Goal: Task Accomplishment & Management: Manage account settings

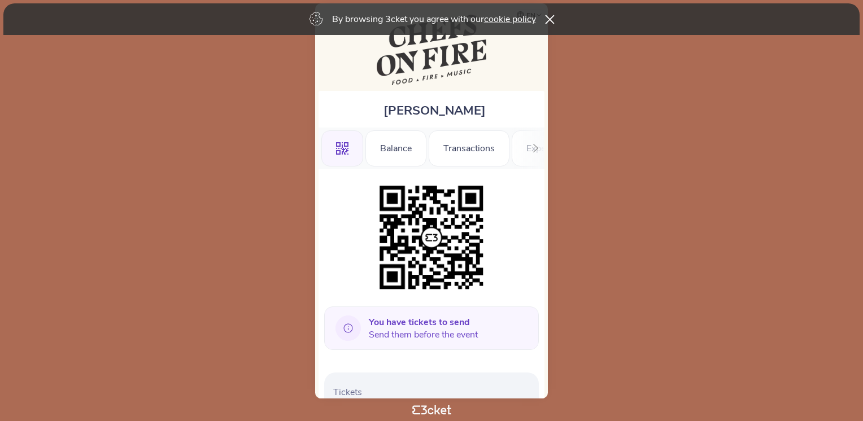
click at [548, 15] on icon at bounding box center [550, 19] width 10 height 9
click at [553, 19] on icon at bounding box center [550, 19] width 10 height 9
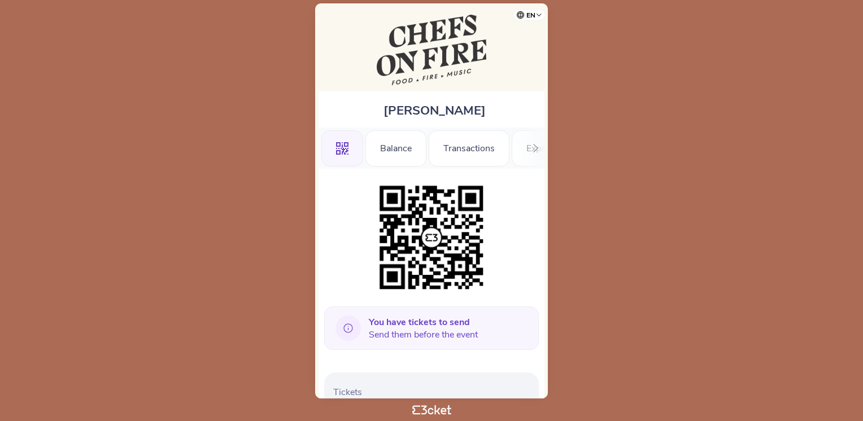
click at [531, 149] on div at bounding box center [536, 148] width 18 height 41
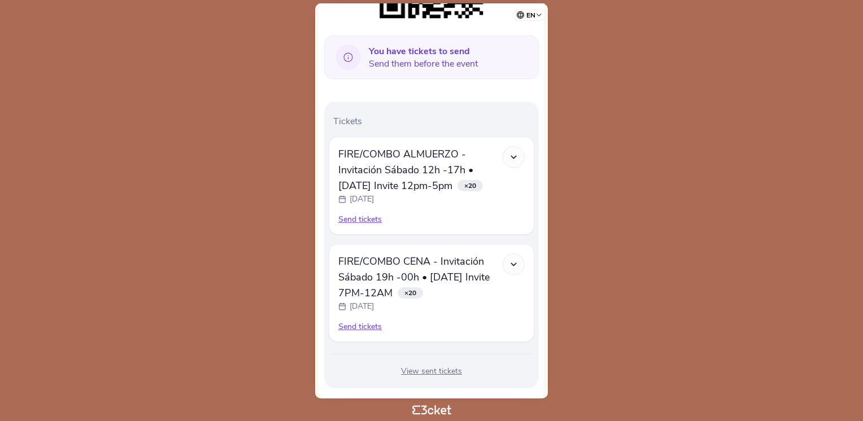
scroll to position [287, 0]
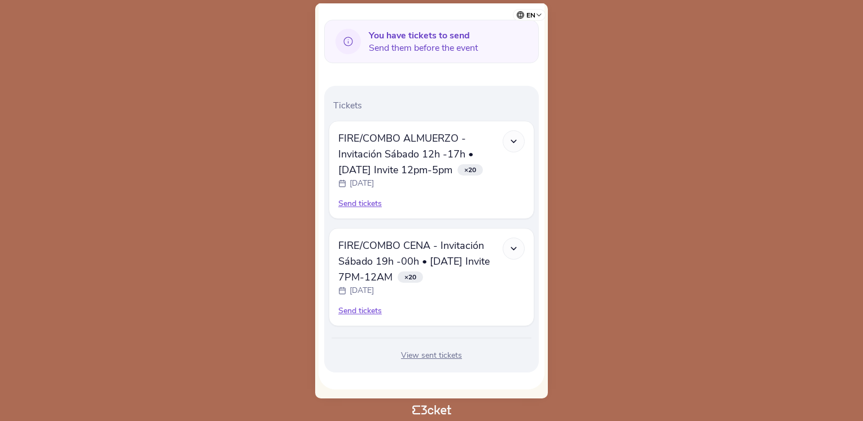
click at [361, 203] on div "Send tickets" at bounding box center [431, 203] width 186 height 11
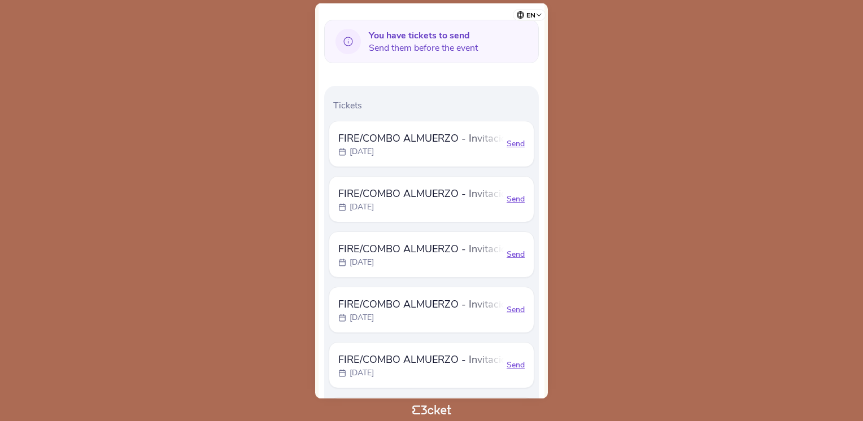
click at [518, 142] on div "Send" at bounding box center [516, 143] width 18 height 11
select select "34"
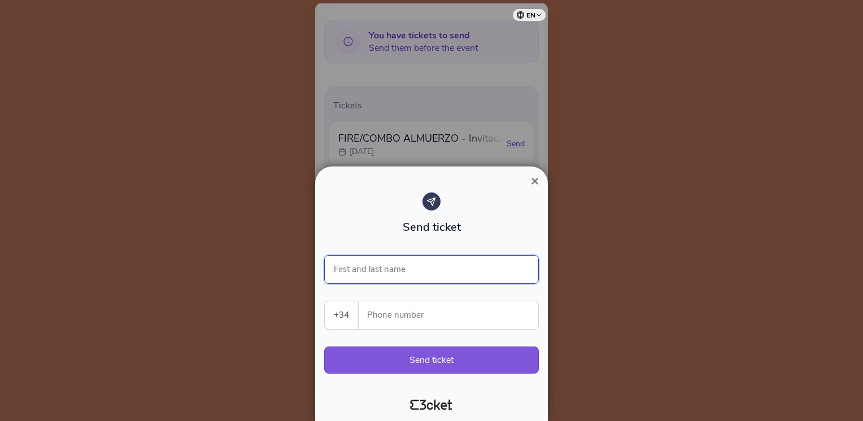
click at [380, 265] on input "First and last name" at bounding box center [431, 269] width 215 height 29
type input "Arturo Gomez Espinosa"
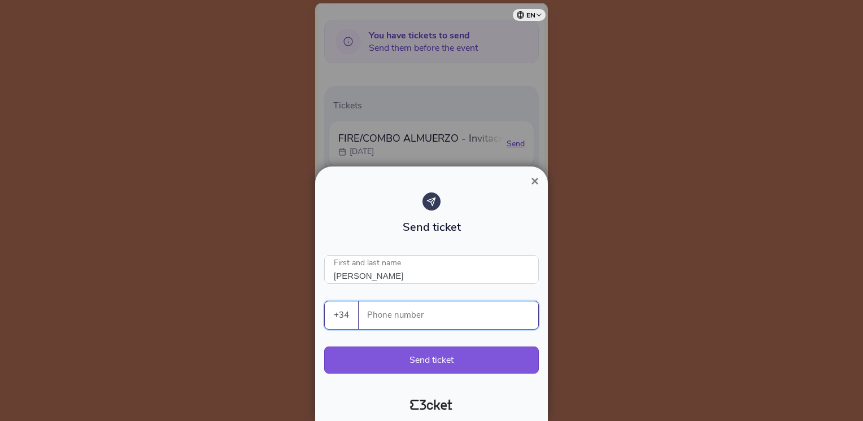
click at [383, 314] on input "Phone number" at bounding box center [453, 316] width 171 height 28
type input "670583024"
type input "Arturo Gomez Espinosa"
type input "609199535"
click at [459, 363] on button "Send ticket" at bounding box center [431, 360] width 215 height 27
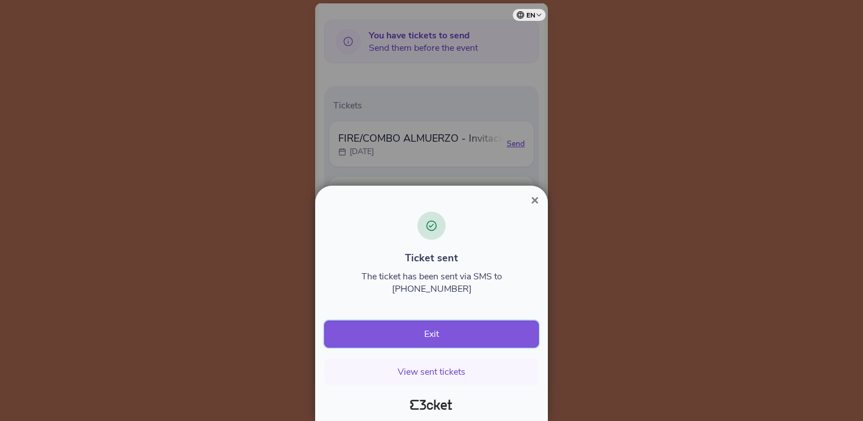
click at [426, 331] on button "Exit" at bounding box center [431, 334] width 215 height 27
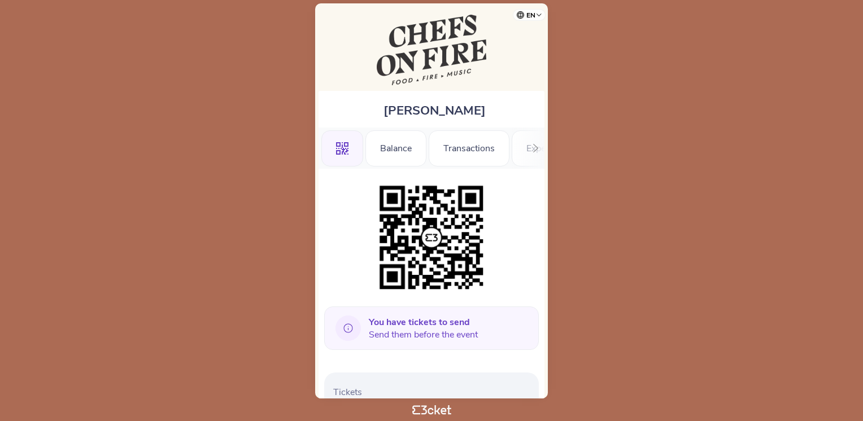
click at [477, 329] on span "You have tickets to send Send them before the event" at bounding box center [423, 328] width 109 height 25
click at [376, 390] on p "Tickets" at bounding box center [433, 392] width 201 height 12
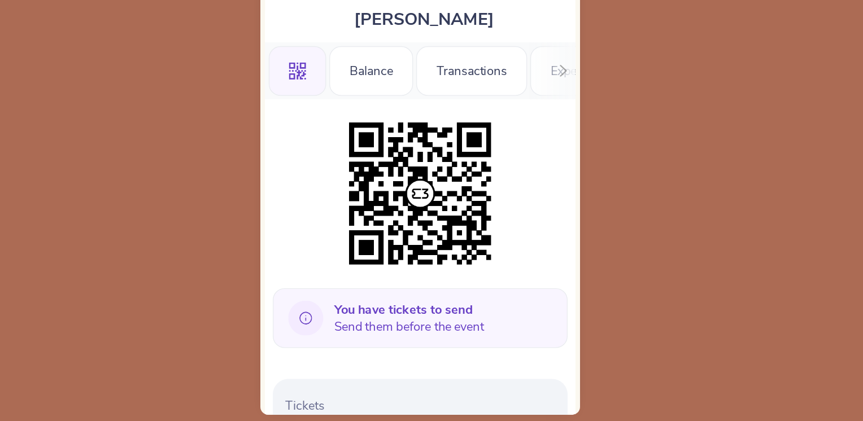
click at [350, 394] on p "Tickets" at bounding box center [433, 392] width 201 height 12
click at [478, 149] on div "Transactions" at bounding box center [469, 149] width 81 height 36
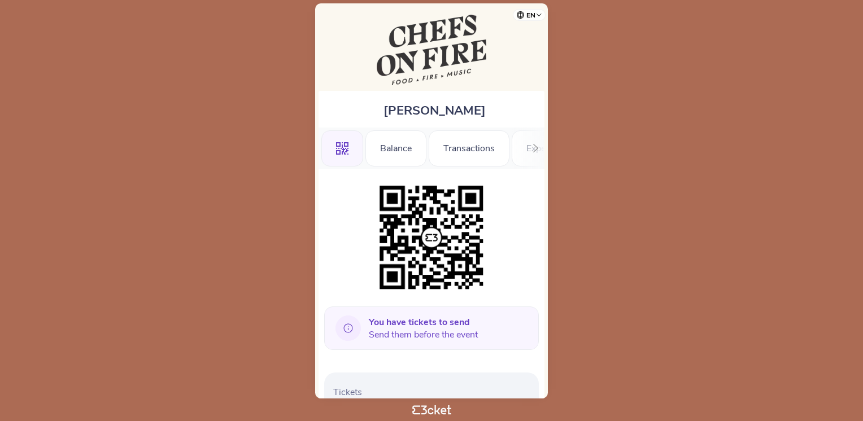
click at [432, 331] on span "You have tickets to send Send them before the event" at bounding box center [423, 328] width 109 height 25
click at [364, 389] on p "Tickets" at bounding box center [433, 392] width 201 height 12
click at [444, 323] on b "You have tickets to send" at bounding box center [419, 322] width 101 height 12
click at [382, 388] on p "Tickets" at bounding box center [433, 392] width 201 height 12
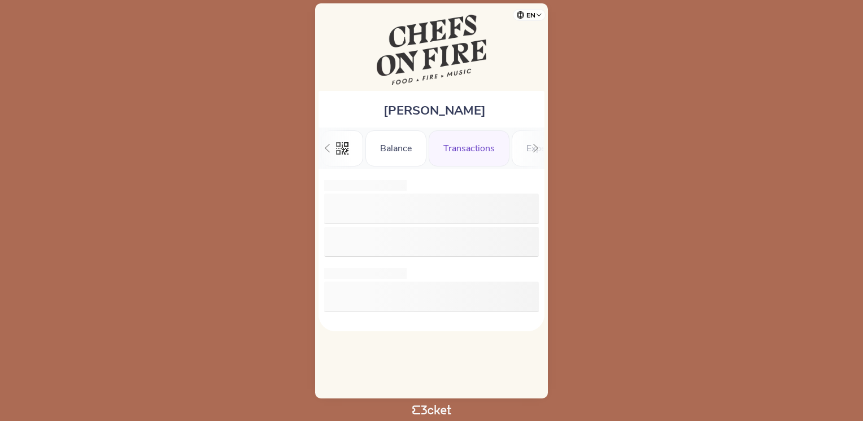
scroll to position [0, 37]
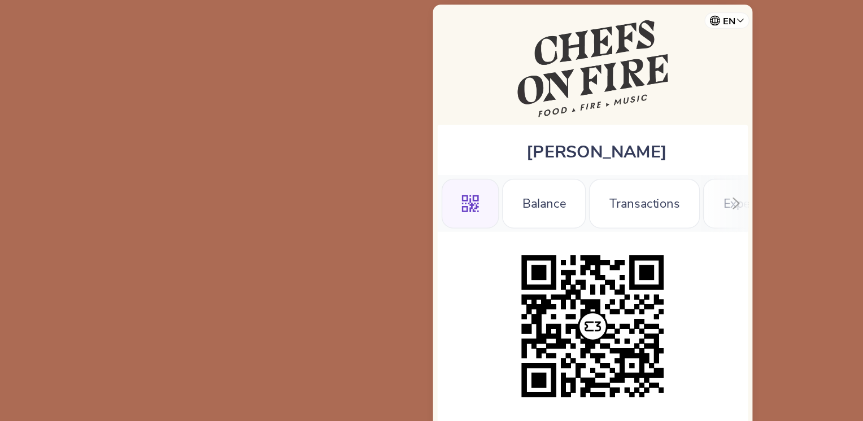
click at [532, 144] on icon at bounding box center [536, 148] width 8 height 8
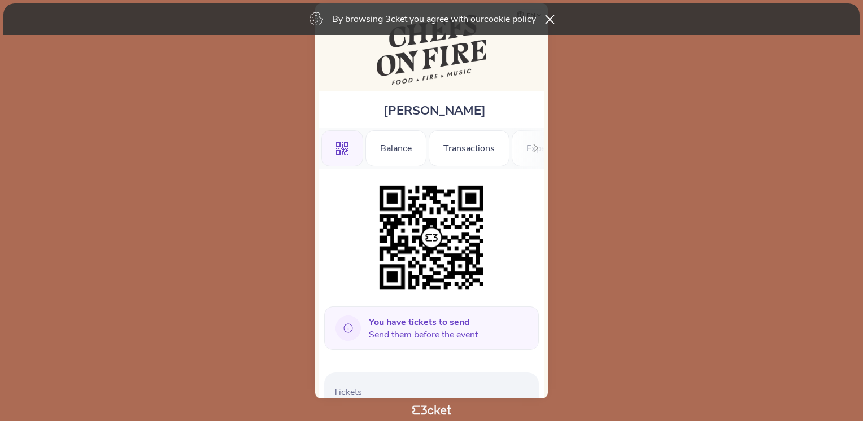
click at [548, 15] on icon at bounding box center [550, 19] width 10 height 9
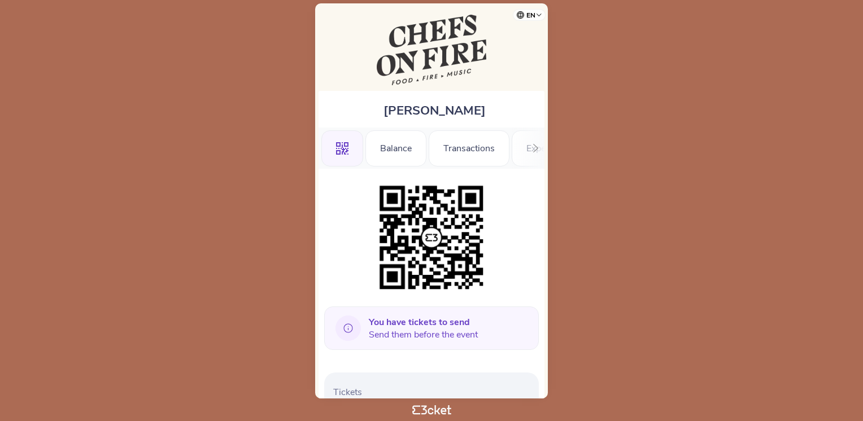
click at [418, 334] on span "You have tickets to send Send them before the event" at bounding box center [423, 328] width 109 height 25
click at [416, 394] on p "Tickets" at bounding box center [433, 392] width 201 height 12
click at [419, 388] on p "Tickets" at bounding box center [433, 392] width 201 height 12
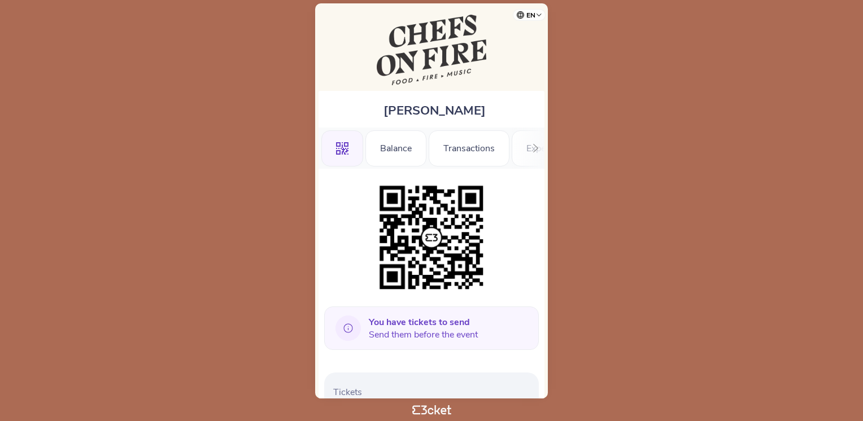
drag, startPoint x: 863, startPoint y: 97, endPoint x: 865, endPoint y: 168, distance: 71.8
click at [863, 168] on html "en Português (Portugal) English Español Catalan Français Pilar Burillo .st0{fil…" at bounding box center [431, 210] width 863 height 421
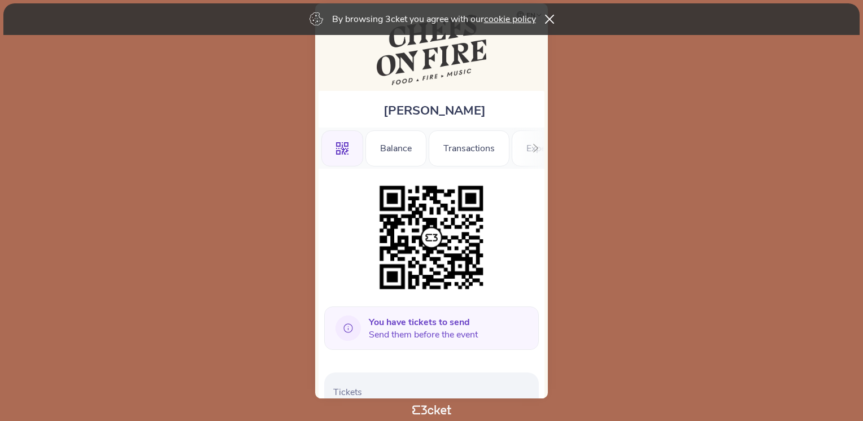
click at [350, 330] on icon at bounding box center [348, 328] width 25 height 25
click at [389, 327] on b "You have tickets to send" at bounding box center [419, 322] width 101 height 12
click at [372, 391] on p "Tickets" at bounding box center [433, 392] width 201 height 12
drag, startPoint x: 543, startPoint y: 125, endPoint x: 543, endPoint y: 138, distance: 13.0
click at [543, 138] on div "[PERSON_NAME] .st0{fill-rule:evenodd;clip-rule:evenodd;} Balance Transactions E…" at bounding box center [432, 384] width 226 height 586
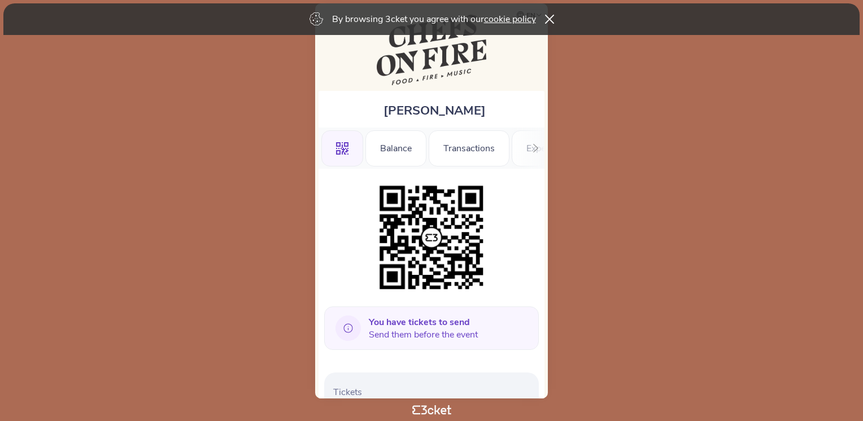
drag, startPoint x: 543, startPoint y: 138, endPoint x: 595, endPoint y: 154, distance: 54.7
click at [595, 154] on body "By browsing 3cket you agree with our cookie policy en Português ([GEOGRAPHIC_DA…" at bounding box center [432, 211] width 854 height 412
click at [433, 236] on img at bounding box center [431, 237] width 115 height 115
click at [354, 394] on p "Tickets" at bounding box center [433, 392] width 201 height 12
click at [427, 404] on body "By browsing 3cket you agree with our cookie policy en Português ([GEOGRAPHIC_DA…" at bounding box center [432, 211] width 854 height 412
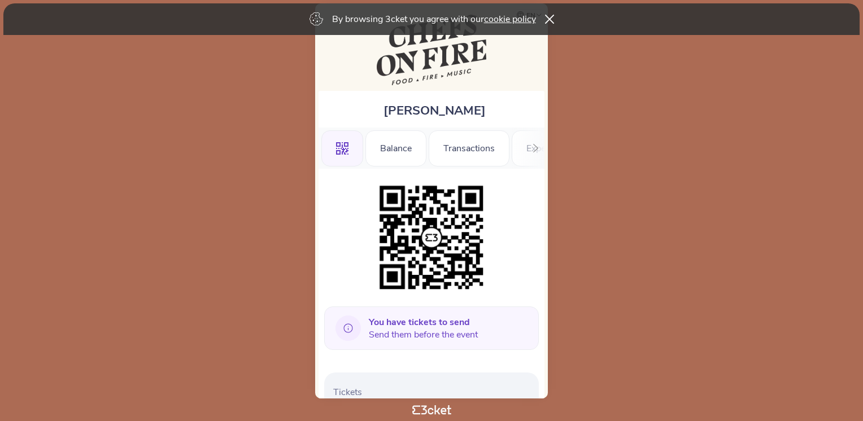
click at [344, 144] on icon at bounding box center [342, 148] width 12 height 12
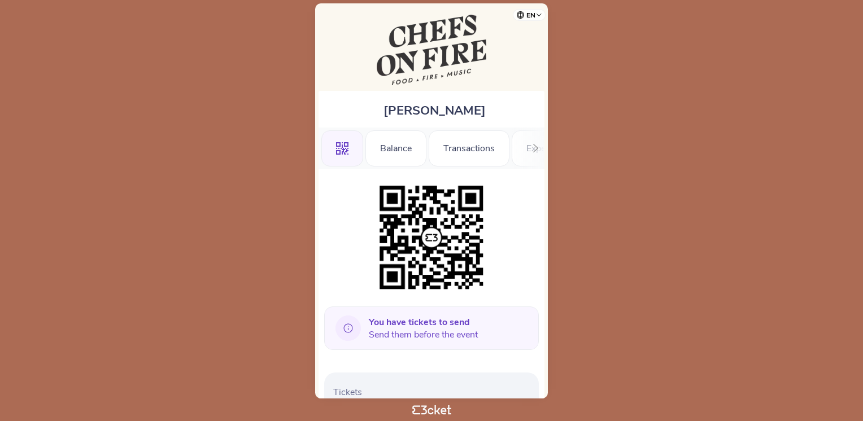
click at [357, 395] on p "Tickets" at bounding box center [433, 392] width 201 height 12
